Goal: Task Accomplishment & Management: Use online tool/utility

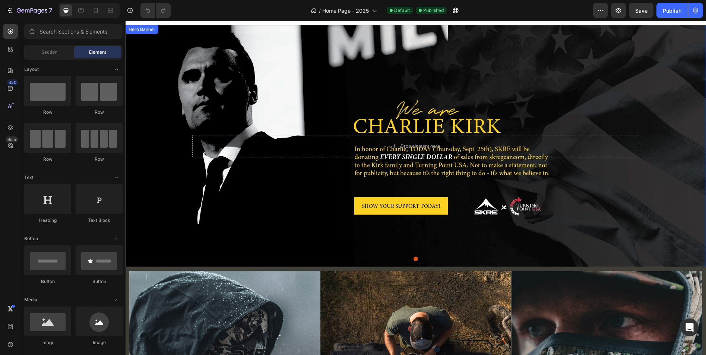
click at [328, 123] on div "Drop element here" at bounding box center [415, 146] width 447 height 46
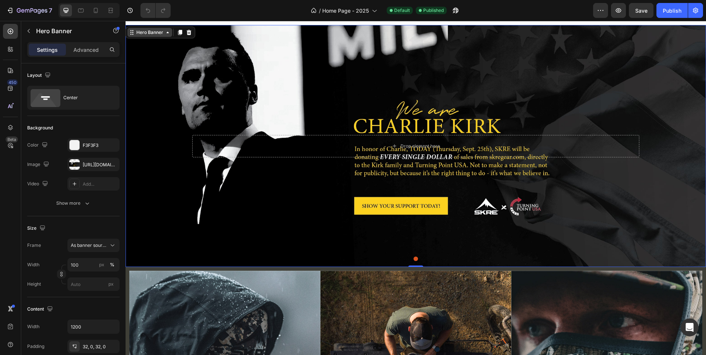
click at [157, 34] on div "Hero Banner" at bounding box center [150, 32] width 30 height 7
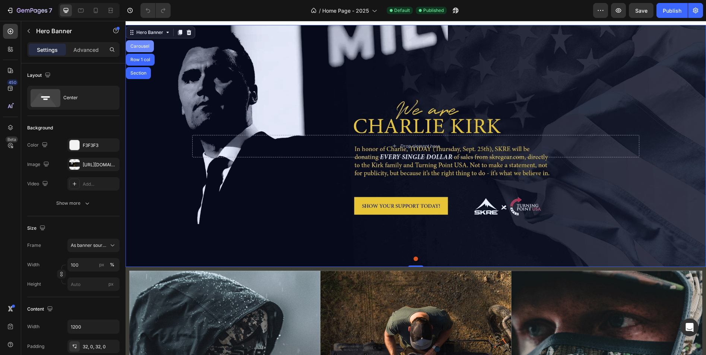
click at [144, 49] on div "Carousel" at bounding box center [140, 46] width 28 height 12
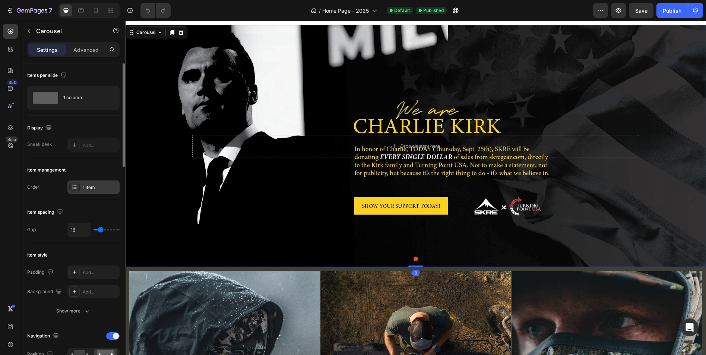
click at [99, 189] on div "1 item" at bounding box center [100, 187] width 35 height 7
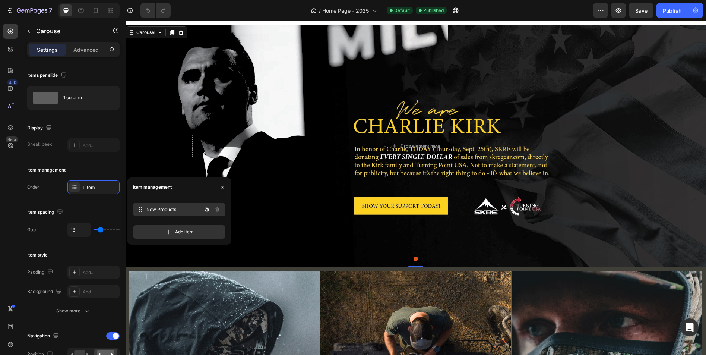
click at [176, 210] on span "New Products" at bounding box center [173, 209] width 55 height 7
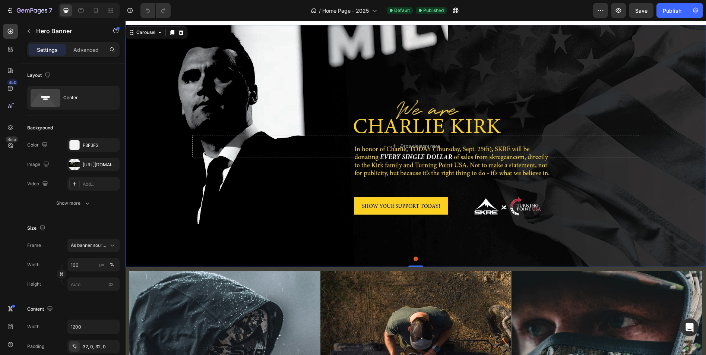
click at [283, 204] on div "Background Image" at bounding box center [416, 146] width 580 height 242
click at [289, 199] on div "Background Image" at bounding box center [416, 146] width 580 height 242
click at [97, 165] on div "[URL][DOMAIN_NAME]" at bounding box center [94, 164] width 22 height 7
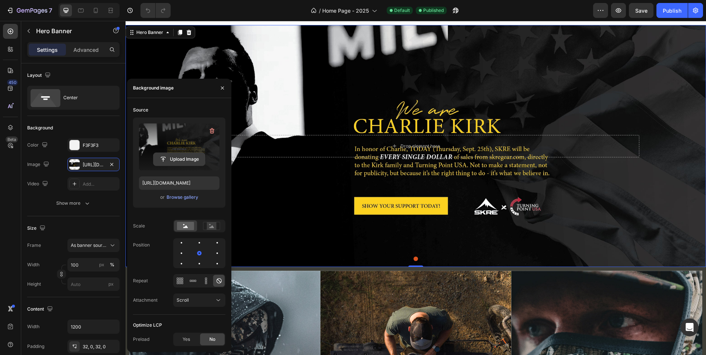
click at [189, 159] on input "file" at bounding box center [178, 159] width 51 height 13
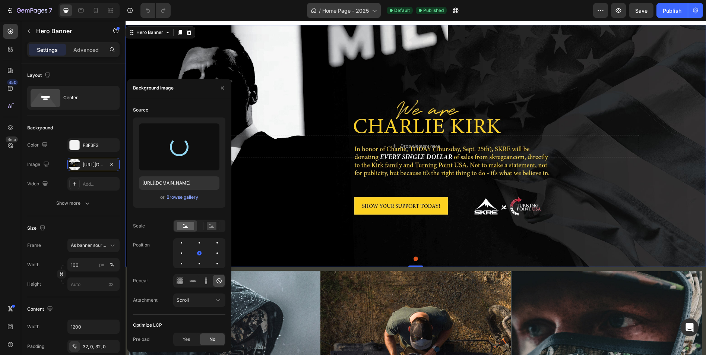
type input "[URL][DOMAIN_NAME]"
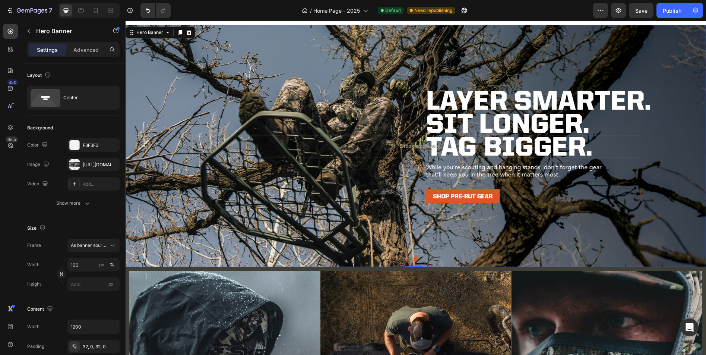
click at [349, 187] on div "Background Image" at bounding box center [416, 146] width 580 height 242
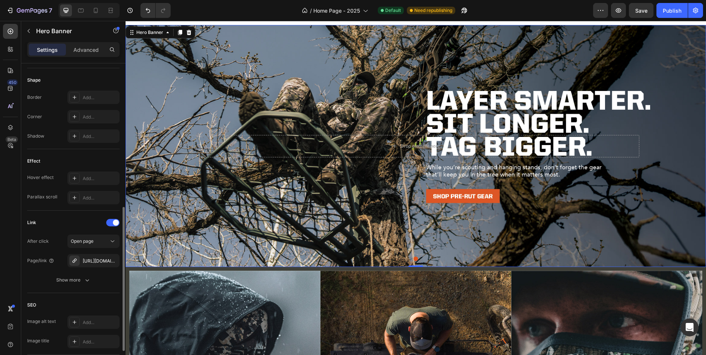
scroll to position [312, 0]
click at [86, 257] on div "[URL][DOMAIN_NAME]" at bounding box center [94, 258] width 22 height 7
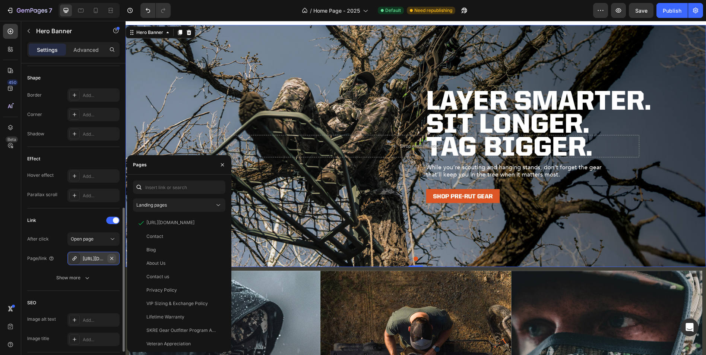
click at [113, 257] on icon "button" at bounding box center [112, 258] width 6 height 6
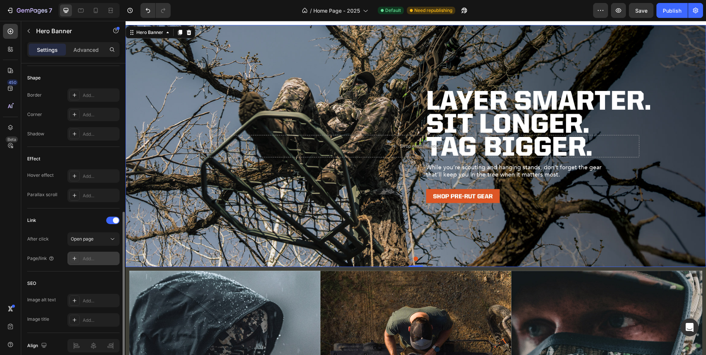
click at [96, 257] on div "Add..." at bounding box center [100, 258] width 35 height 7
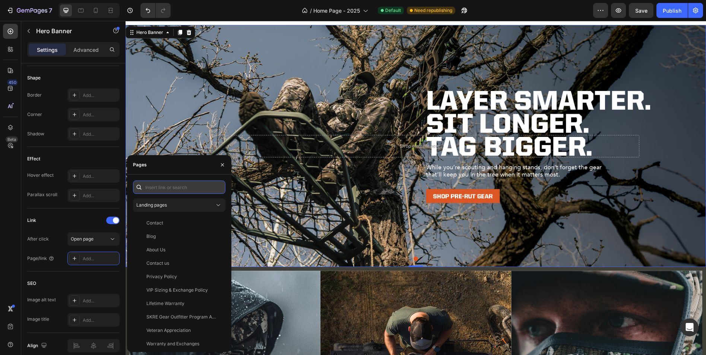
paste input "[URL][DOMAIN_NAME]"
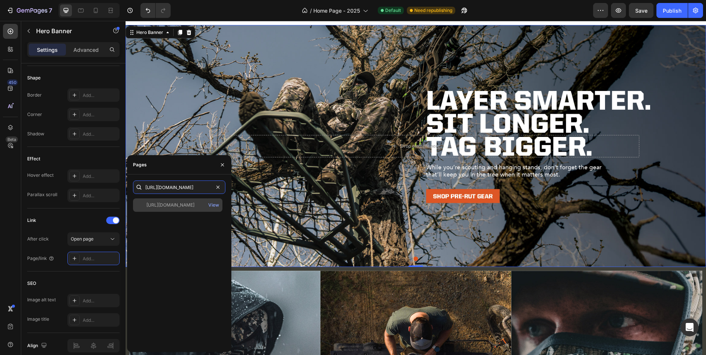
type input "[URL][DOMAIN_NAME]"
click at [180, 203] on div "[URL][DOMAIN_NAME]" at bounding box center [170, 204] width 48 height 7
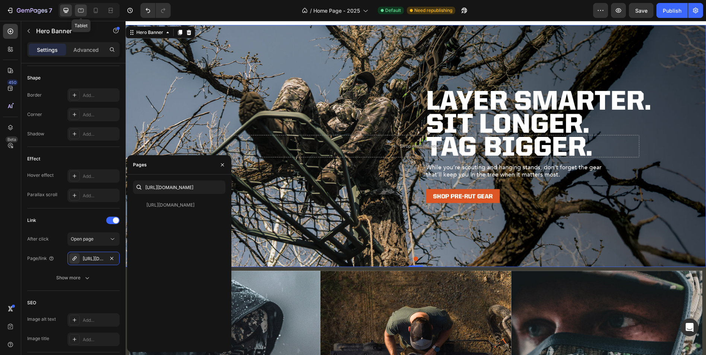
click at [81, 9] on icon at bounding box center [81, 11] width 6 height 4
type input "100%"
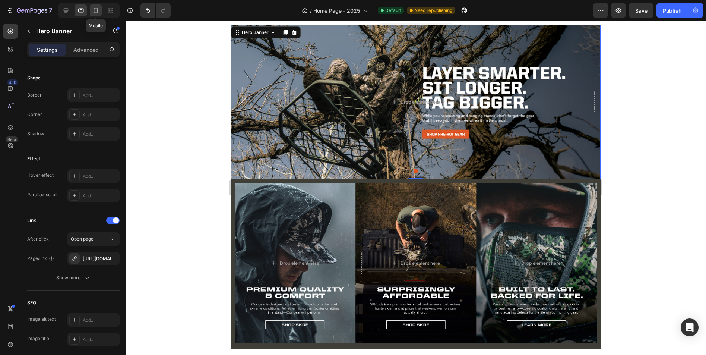
click at [99, 11] on icon at bounding box center [95, 10] width 7 height 7
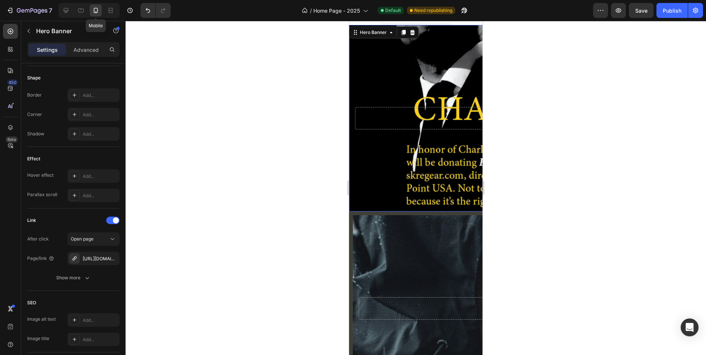
type input "500"
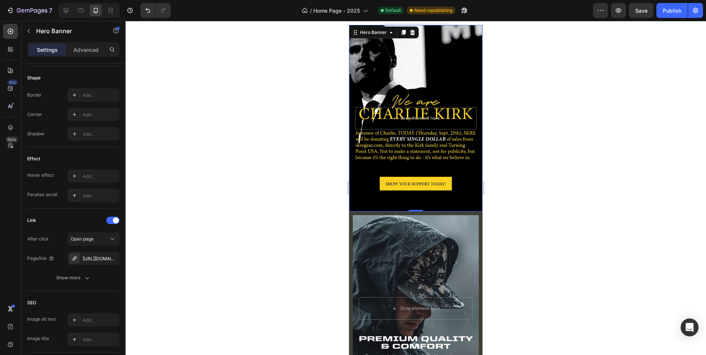
click at [409, 76] on div "Background Image" at bounding box center [415, 118] width 133 height 186
click at [370, 160] on div "Background Image" at bounding box center [415, 118] width 133 height 186
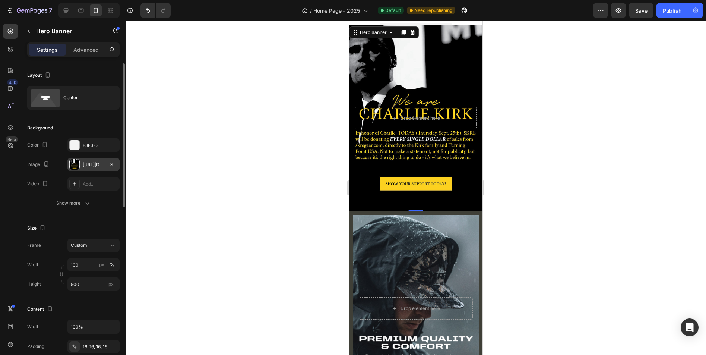
click at [92, 162] on div "[URL][DOMAIN_NAME]" at bounding box center [94, 164] width 22 height 7
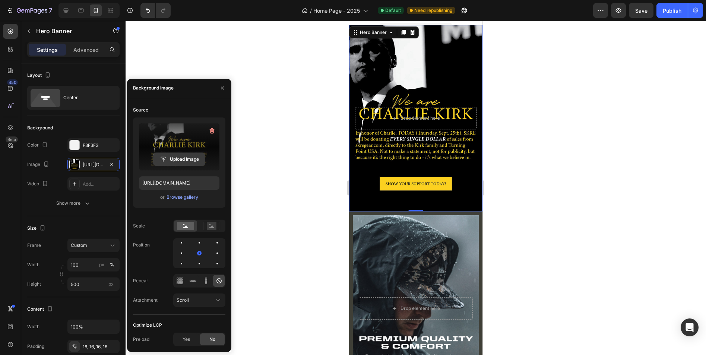
click at [169, 158] on input "file" at bounding box center [178, 159] width 51 height 13
type input "[URL][DOMAIN_NAME]"
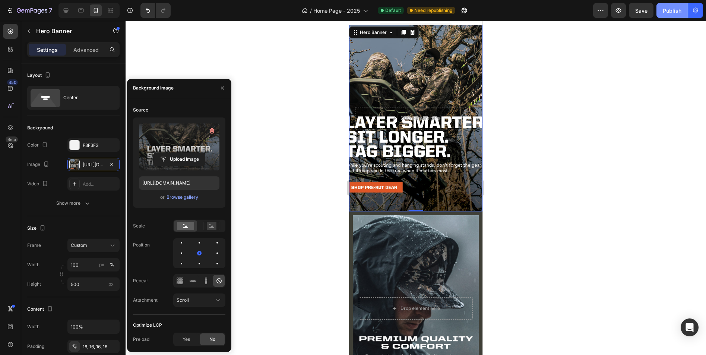
click at [672, 13] on div "Publish" at bounding box center [672, 11] width 19 height 8
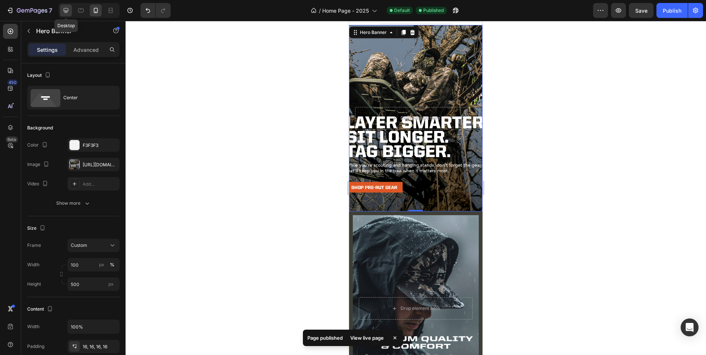
click at [67, 10] on icon at bounding box center [65, 10] width 7 height 7
type input "1200"
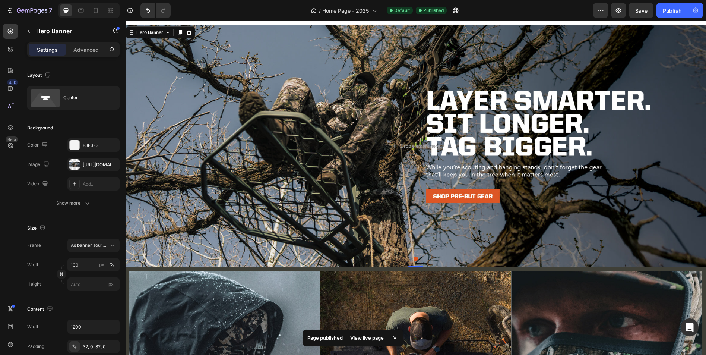
click at [340, 217] on div "Background Image" at bounding box center [416, 146] width 580 height 242
click at [155, 34] on div "Hero Banner" at bounding box center [150, 32] width 30 height 7
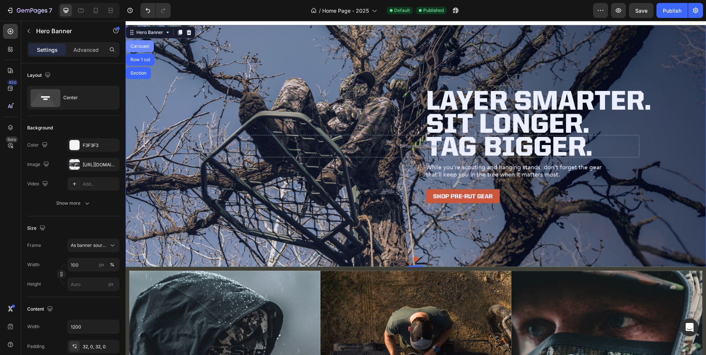
click at [144, 48] on div "Carousel" at bounding box center [140, 46] width 28 height 12
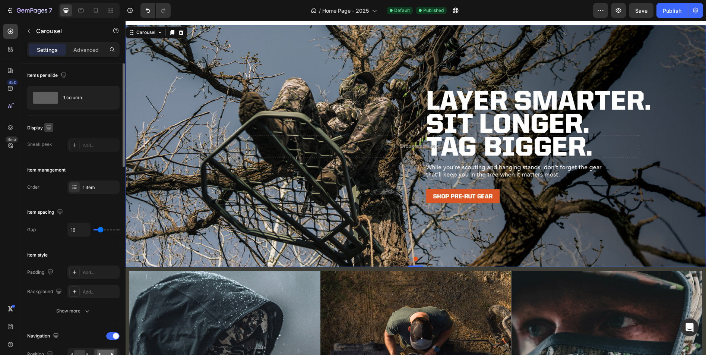
click at [48, 127] on icon "button" at bounding box center [48, 127] width 7 height 7
click at [104, 188] on div "1 item" at bounding box center [100, 187] width 35 height 7
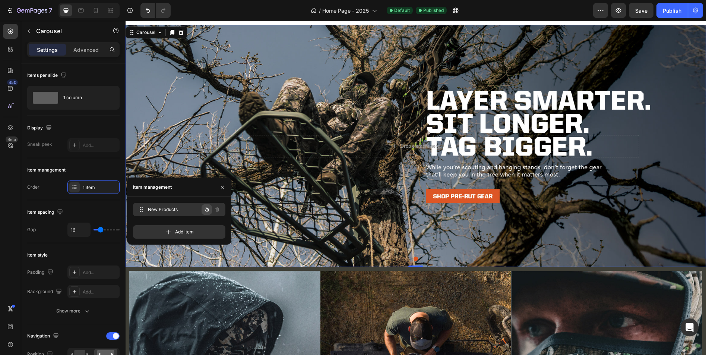
click at [208, 210] on icon "button" at bounding box center [207, 209] width 6 height 6
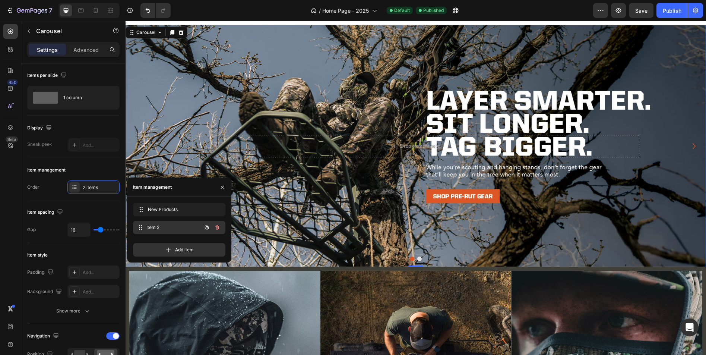
click at [155, 228] on span "Item 2" at bounding box center [173, 227] width 55 height 7
click at [158, 228] on span "Item 2" at bounding box center [169, 227] width 42 height 7
click at [283, 223] on div "Background Image" at bounding box center [416, 146] width 580 height 242
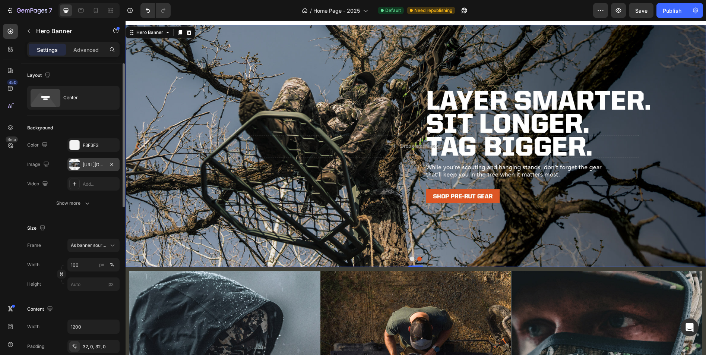
click at [97, 166] on div "[URL][DOMAIN_NAME]" at bounding box center [94, 164] width 22 height 7
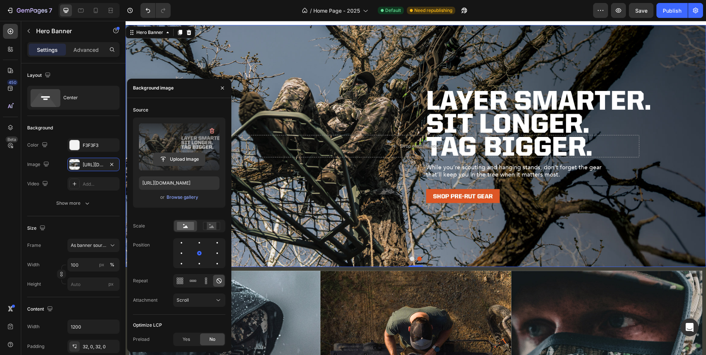
click at [184, 158] on input "file" at bounding box center [178, 159] width 51 height 13
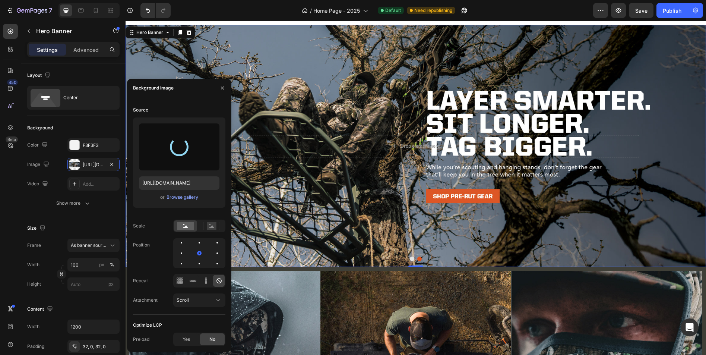
type input "[URL][DOMAIN_NAME]"
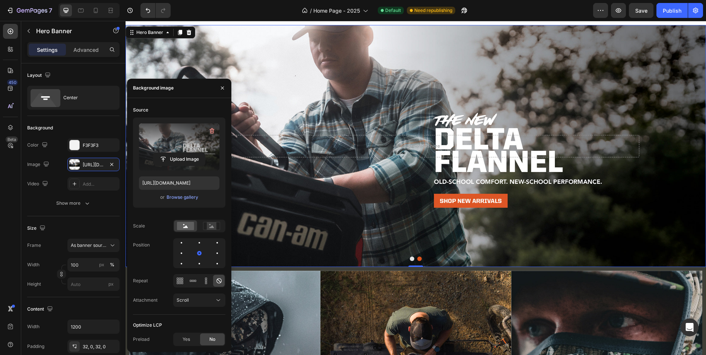
click at [289, 220] on div "Background Image" at bounding box center [416, 146] width 580 height 242
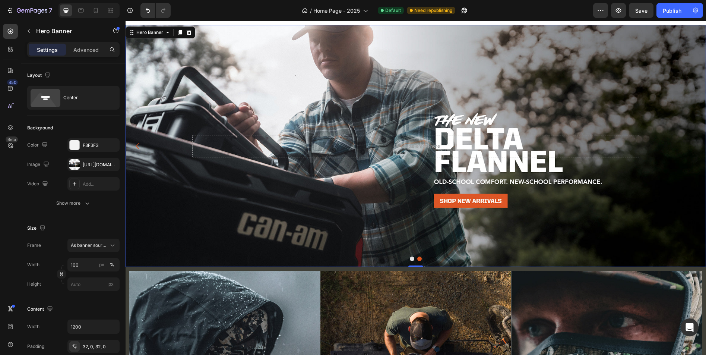
click at [289, 220] on div "Background Image" at bounding box center [416, 146] width 580 height 242
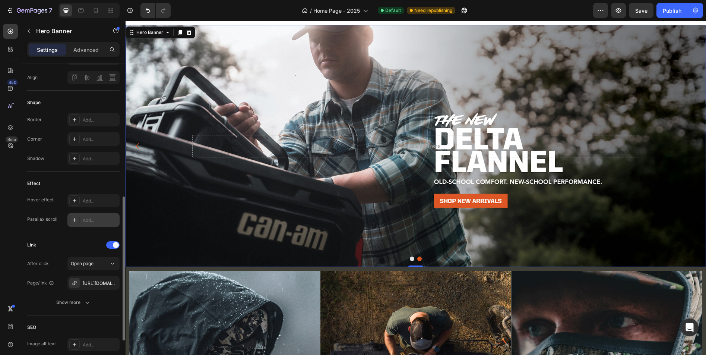
scroll to position [290, 0]
click at [111, 280] on icon "button" at bounding box center [111, 280] width 3 height 3
drag, startPoint x: 93, startPoint y: 281, endPoint x: 89, endPoint y: 281, distance: 4.1
click at [93, 281] on div "Add..." at bounding box center [100, 280] width 35 height 7
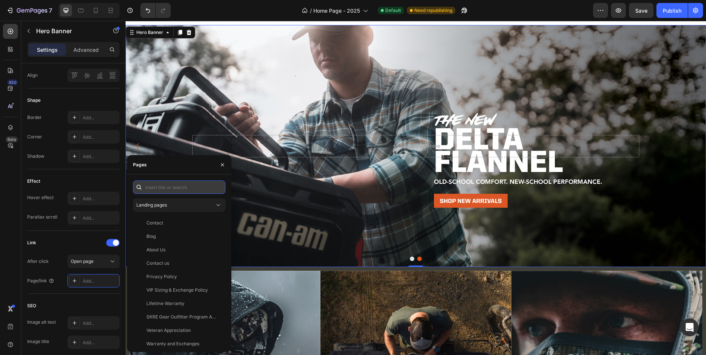
click at [157, 189] on input "text" at bounding box center [179, 186] width 92 height 13
paste input "[URL][DOMAIN_NAME]"
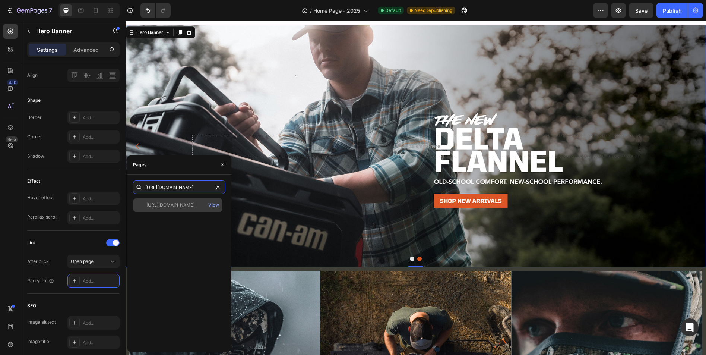
type input "[URL][DOMAIN_NAME]"
click at [180, 204] on div "[URL][DOMAIN_NAME]" at bounding box center [170, 204] width 48 height 7
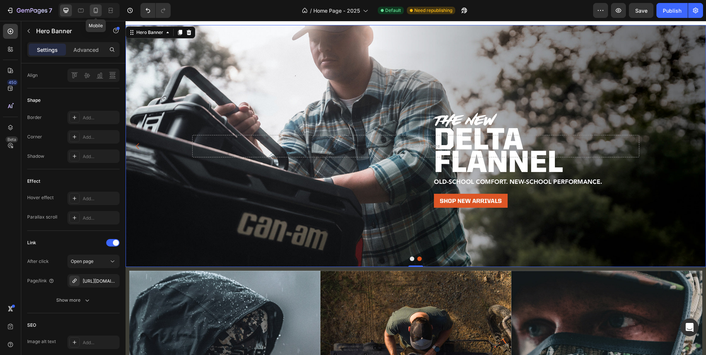
click at [96, 9] on icon at bounding box center [95, 10] width 7 height 7
type input "500"
type input "100%"
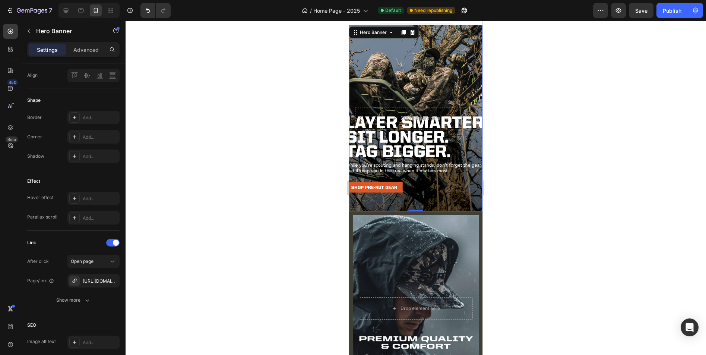
click at [429, 70] on div "Background Image" at bounding box center [415, 118] width 133 height 186
click at [369, 34] on div "Hero Banner" at bounding box center [373, 32] width 30 height 7
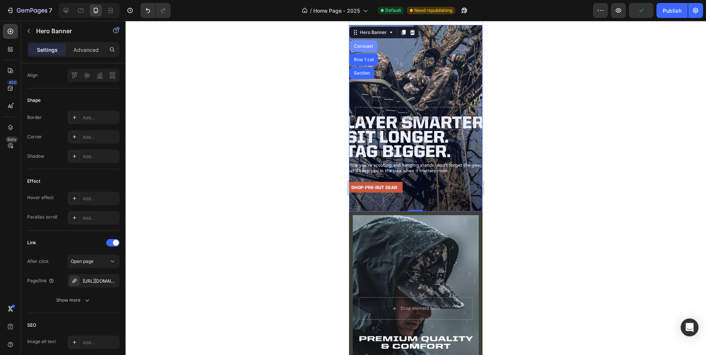
click at [368, 47] on div "Carousel" at bounding box center [363, 46] width 22 height 4
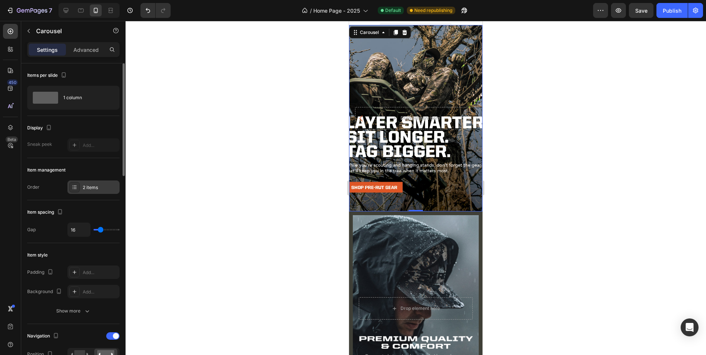
click at [95, 190] on div "2 items" at bounding box center [100, 187] width 35 height 7
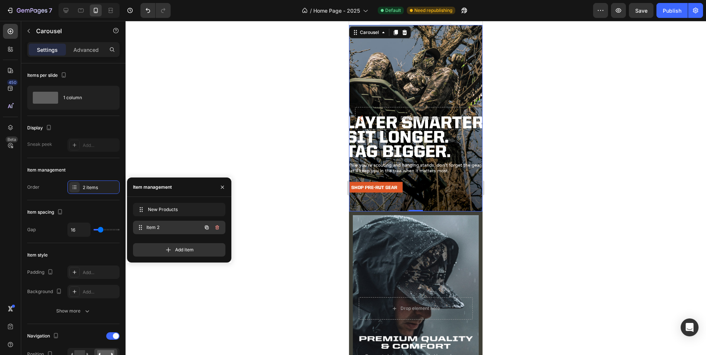
click at [168, 228] on span "Item 2" at bounding box center [173, 227] width 55 height 7
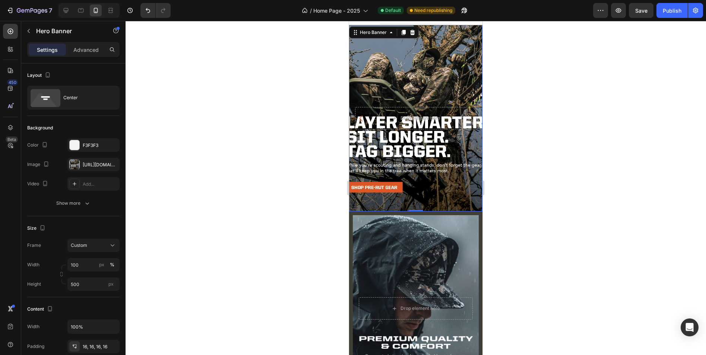
click at [451, 197] on div "Background Image" at bounding box center [415, 118] width 133 height 186
click at [382, 32] on div "Hero Banner" at bounding box center [373, 32] width 30 height 7
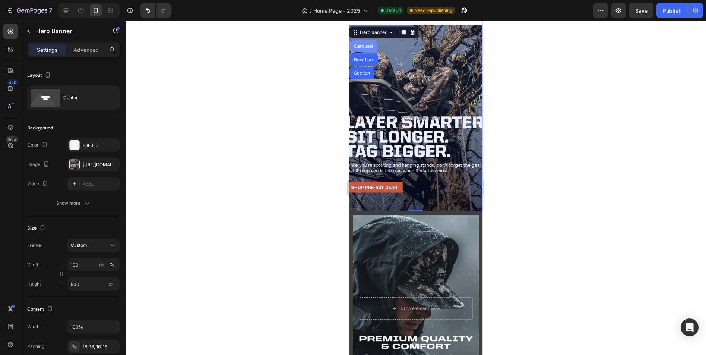
click at [368, 45] on div "Carousel" at bounding box center [363, 46] width 22 height 4
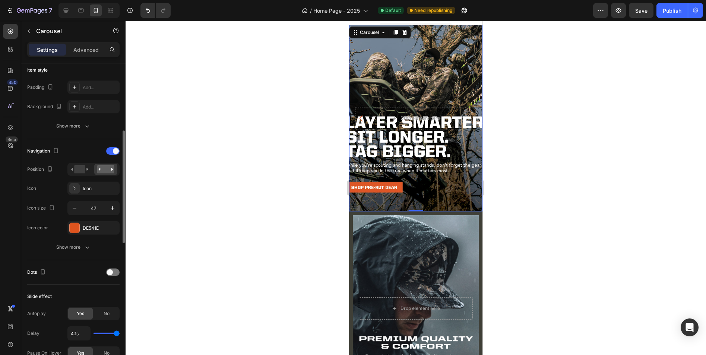
scroll to position [186, 0]
click at [117, 272] on div at bounding box center [112, 270] width 13 height 7
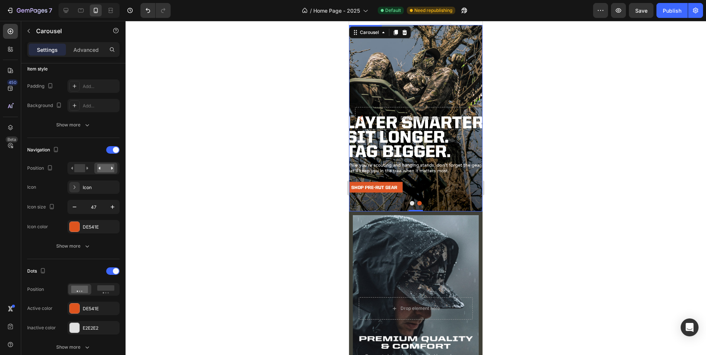
click at [435, 87] on div "Background Image" at bounding box center [415, 118] width 133 height 186
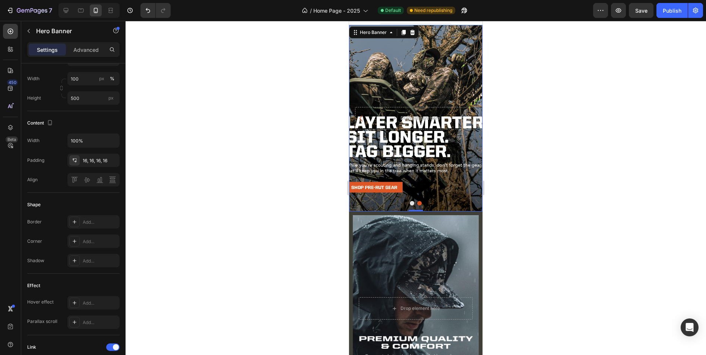
scroll to position [0, 0]
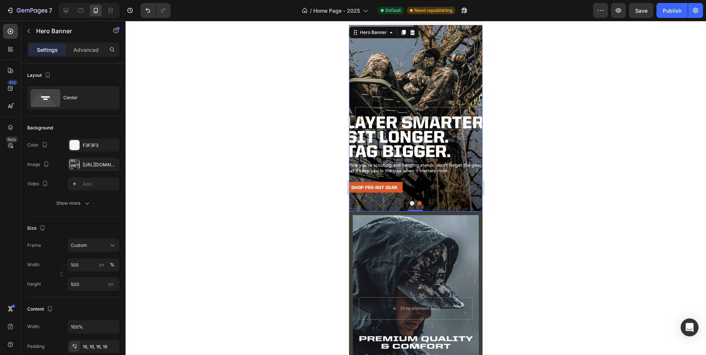
click at [425, 84] on div "Background Image" at bounding box center [415, 118] width 133 height 186
click at [101, 166] on div "[URL][DOMAIN_NAME]" at bounding box center [94, 164] width 22 height 7
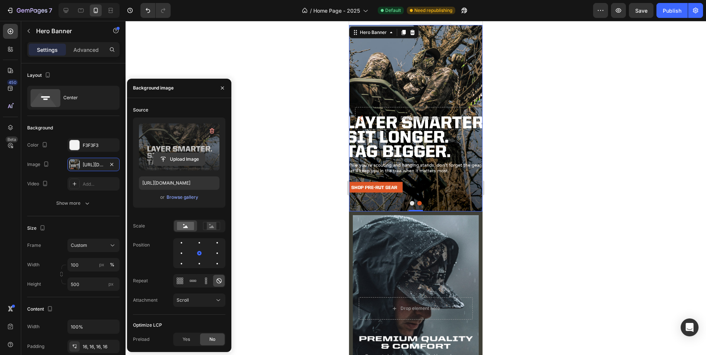
click at [196, 157] on input "file" at bounding box center [178, 159] width 51 height 13
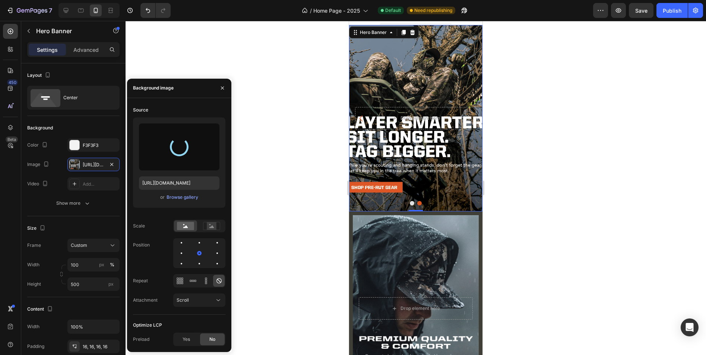
type input "[URL][DOMAIN_NAME]"
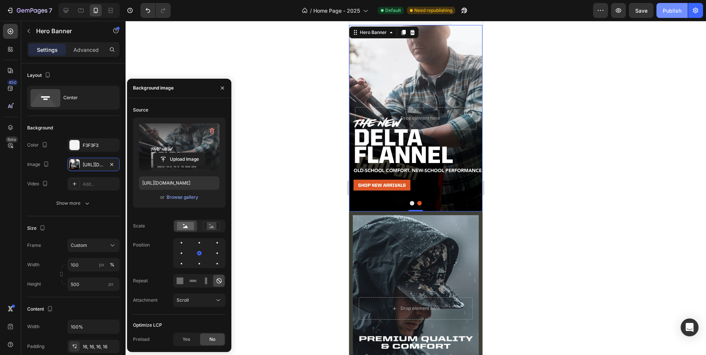
click at [678, 10] on div "Publish" at bounding box center [672, 11] width 19 height 8
